Goal: Find specific page/section: Find specific page/section

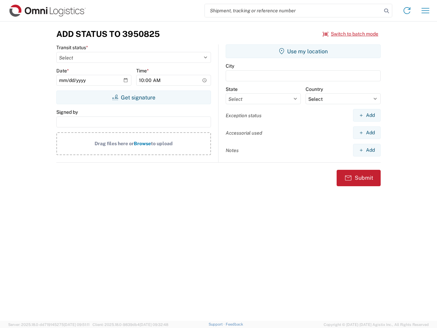
click at [293, 11] on input "search" at bounding box center [293, 10] width 177 height 13
click at [387, 11] on icon at bounding box center [387, 11] width 10 height 10
click at [407, 11] on icon at bounding box center [407, 10] width 11 height 11
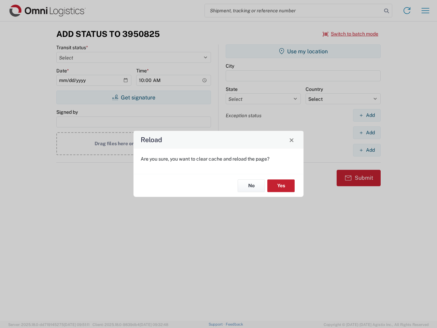
click at [351, 34] on div "Reload Are you sure, you want to clear cache and reload the page? No Yes" at bounding box center [218, 164] width 437 height 328
click at [134, 97] on div "Reload Are you sure, you want to clear cache and reload the page? No Yes" at bounding box center [218, 164] width 437 height 328
click at [303, 51] on div "Reload Are you sure, you want to clear cache and reload the page? No Yes" at bounding box center [218, 164] width 437 height 328
click at [367, 115] on div "Reload Are you sure, you want to clear cache and reload the page? No Yes" at bounding box center [218, 164] width 437 height 328
click at [367, 133] on div "Reload Are you sure, you want to clear cache and reload the page? No Yes" at bounding box center [218, 164] width 437 height 328
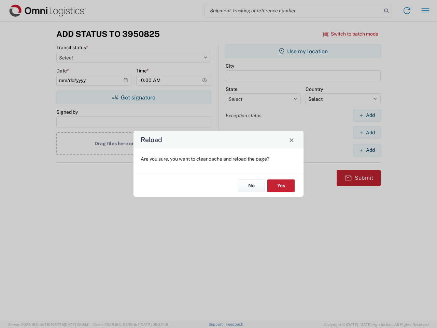
click at [367, 150] on div "Reload Are you sure, you want to clear cache and reload the page? No Yes" at bounding box center [218, 164] width 437 height 328
